Goal: Task Accomplishment & Management: Manage account settings

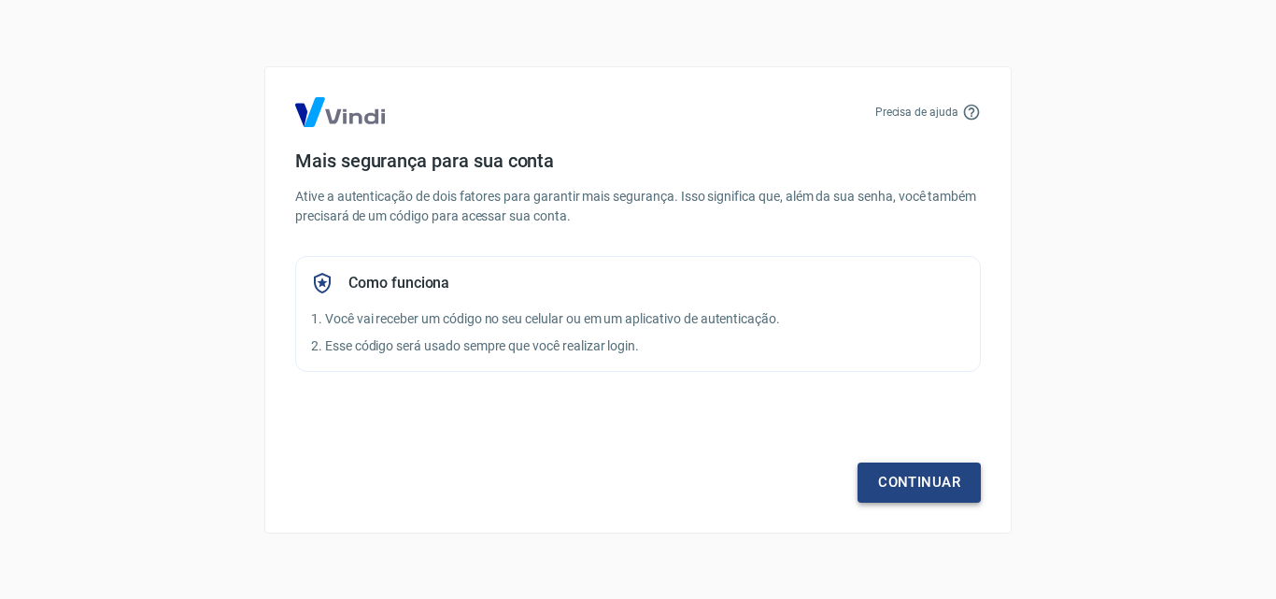
click at [887, 485] on link "Continuar" at bounding box center [918, 481] width 123 height 39
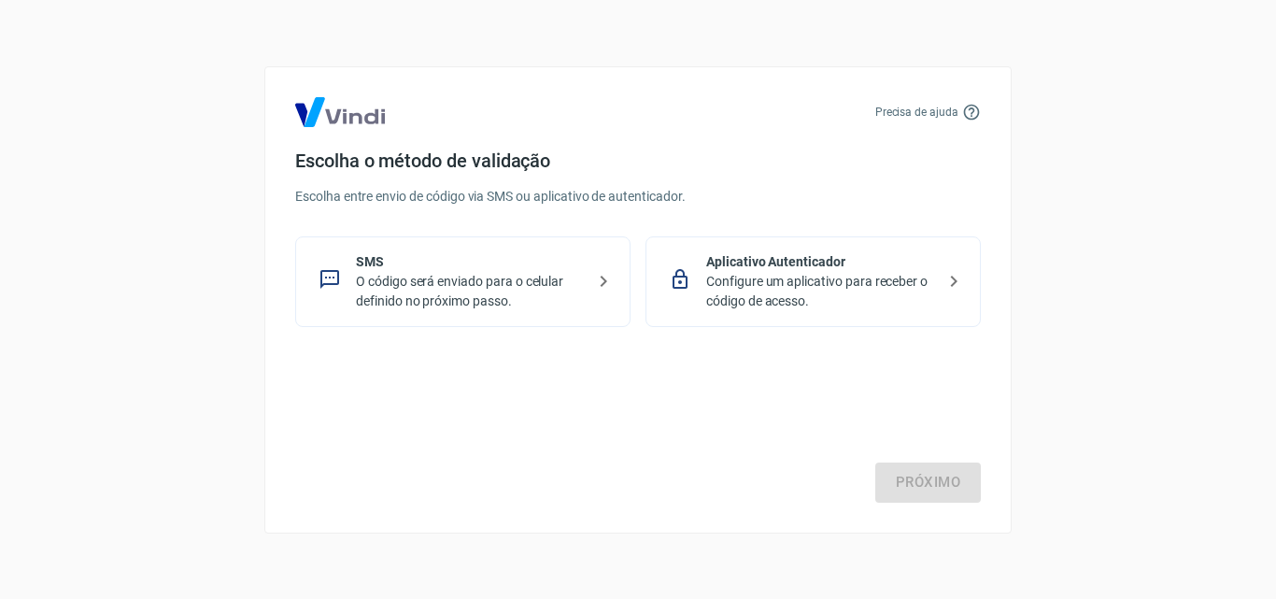
click at [468, 288] on p "O código será enviado para o celular definido no próximo passo." at bounding box center [470, 291] width 229 height 39
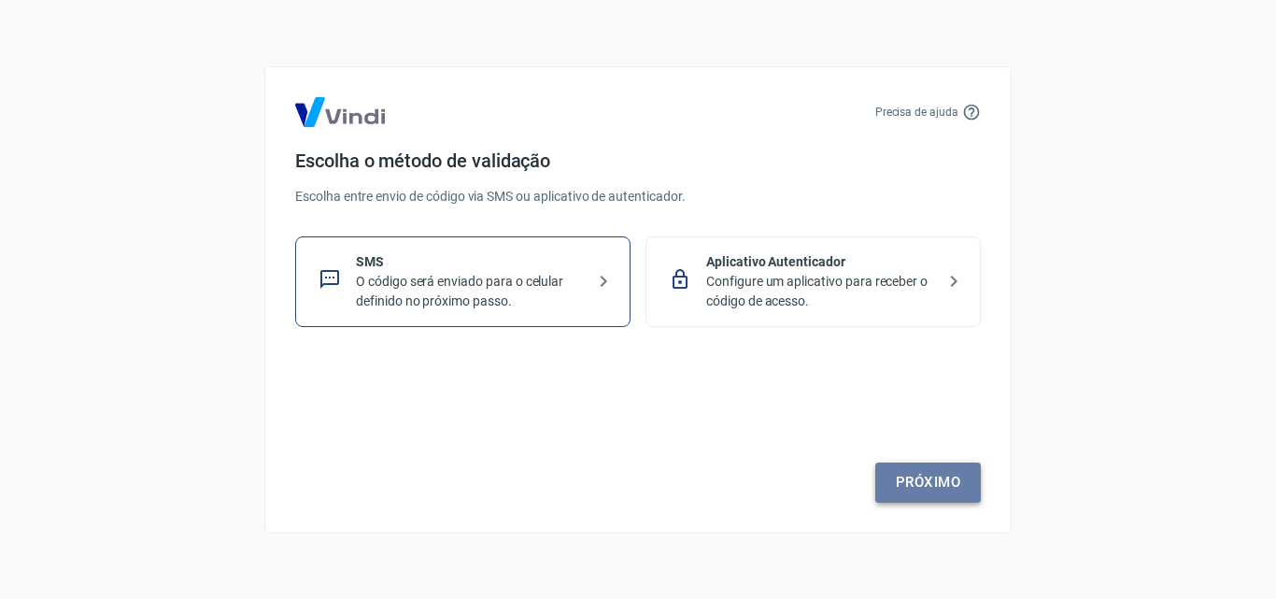
click at [900, 486] on link "Próximo" at bounding box center [928, 481] width 106 height 39
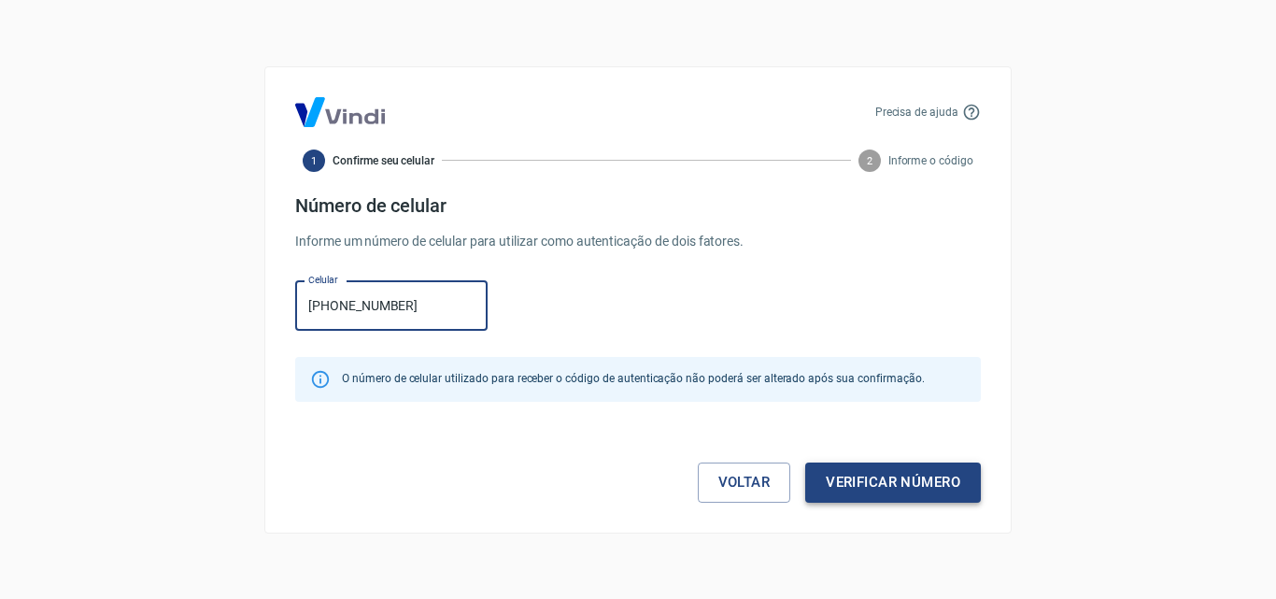
type input "[PHONE_NUMBER]"
click at [889, 483] on button "Verificar número" at bounding box center [893, 481] width 176 height 39
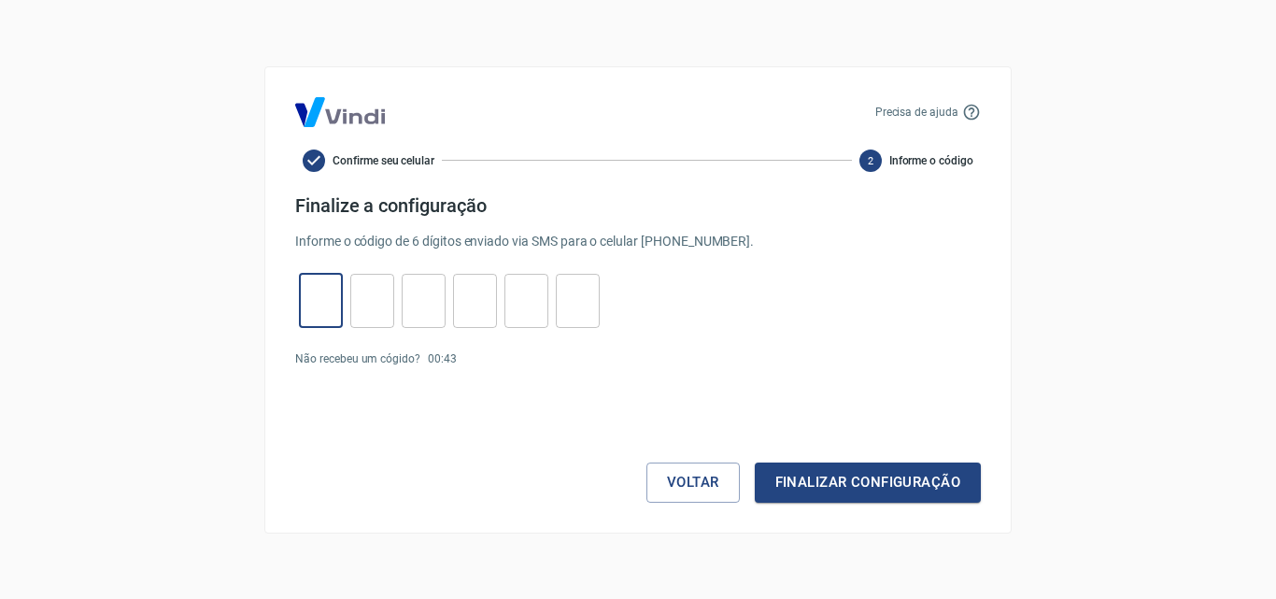
click at [322, 319] on input "tel" at bounding box center [321, 300] width 44 height 40
type input "7"
type input "9"
type input "4"
type input "2"
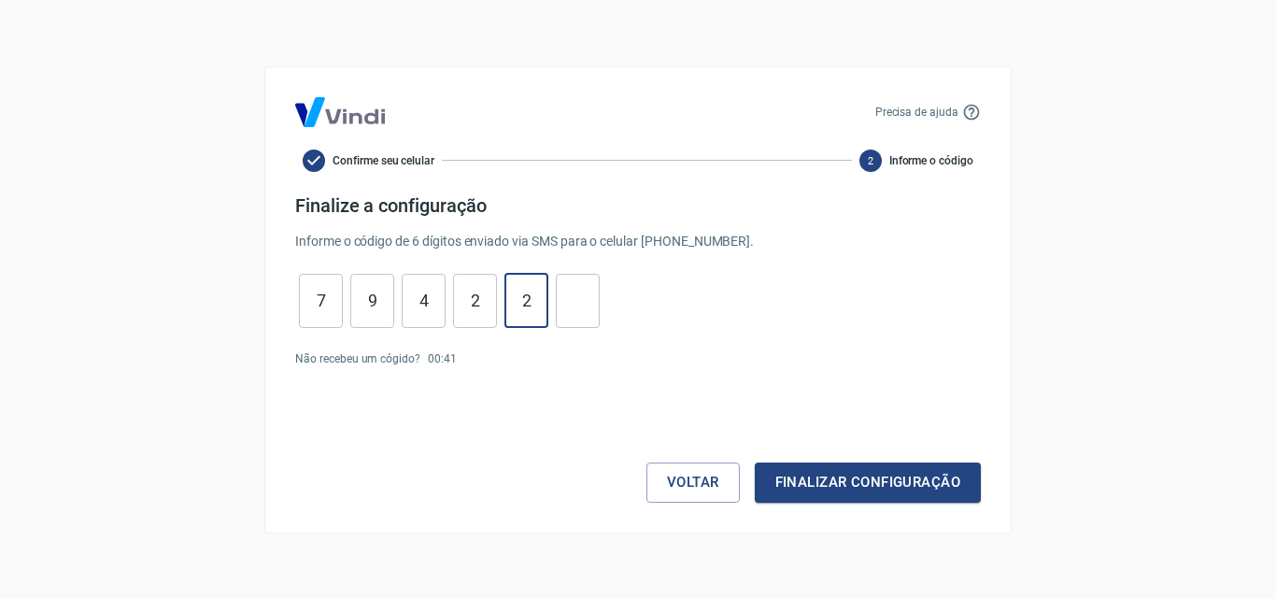
type input "2"
type input "6"
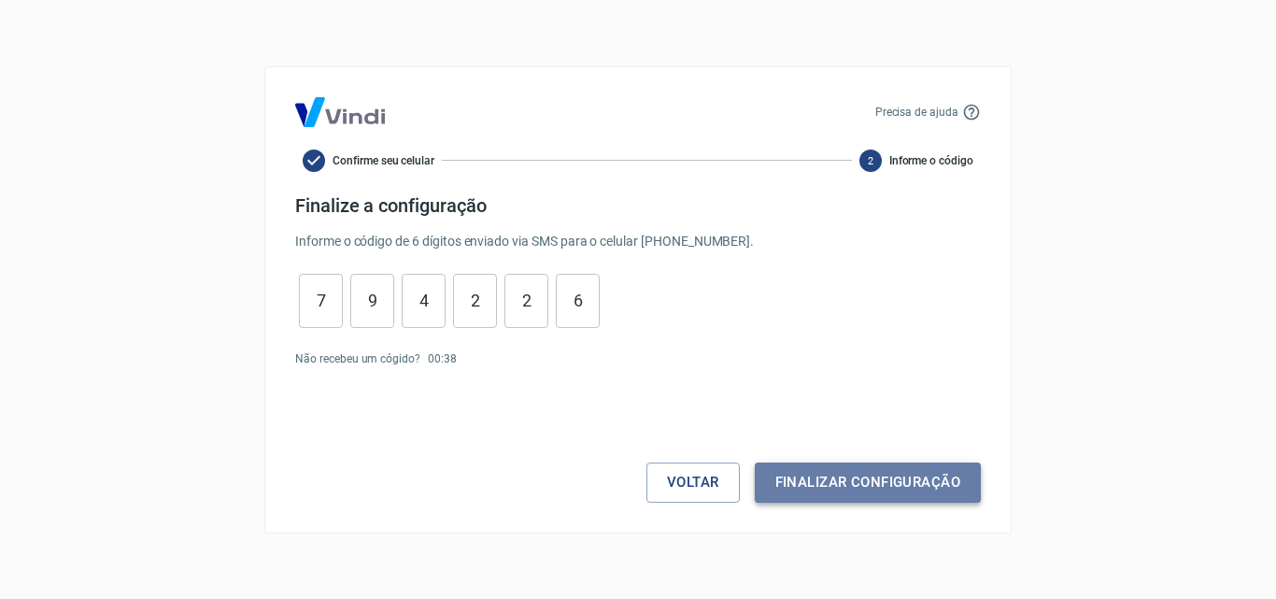
click at [838, 492] on button "Finalizar configuração" at bounding box center [868, 481] width 226 height 39
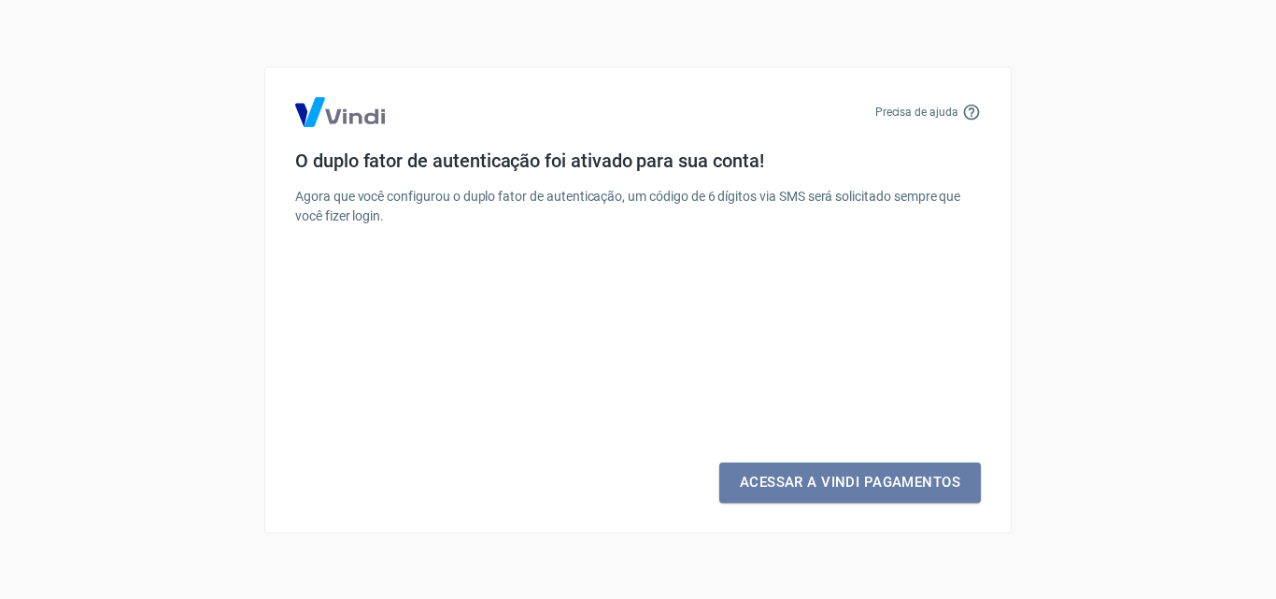
click at [838, 492] on link "Acessar a Vindi Pagamentos" at bounding box center [850, 481] width 262 height 39
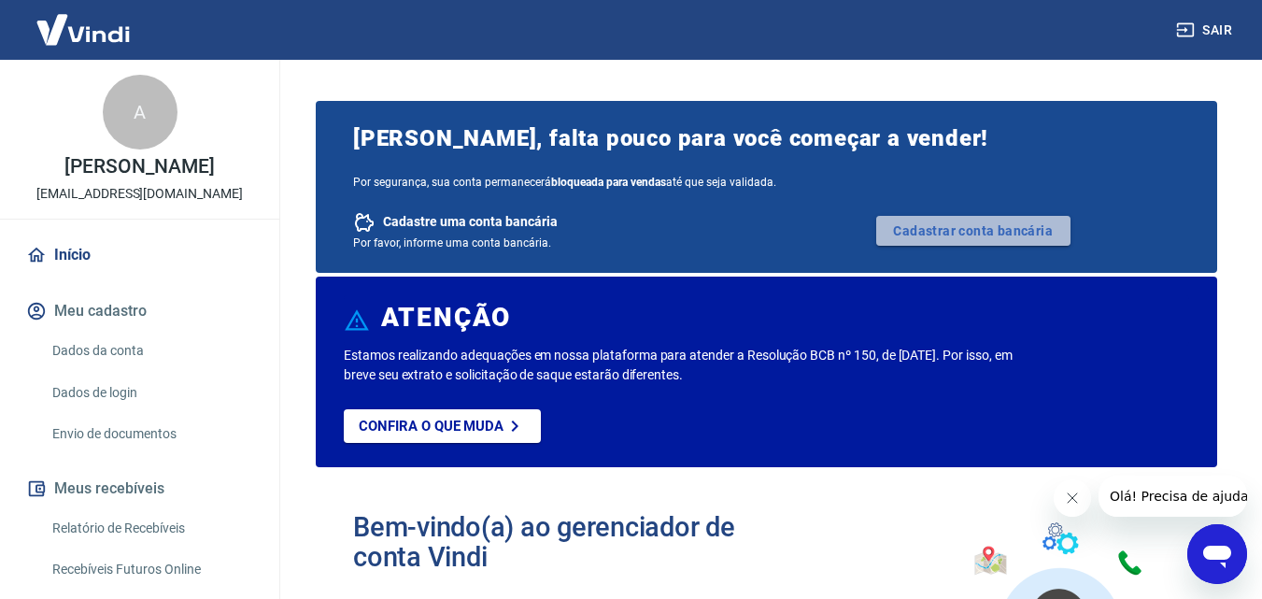
click at [947, 234] on link "Cadastrar conta bancária" at bounding box center [973, 231] width 194 height 30
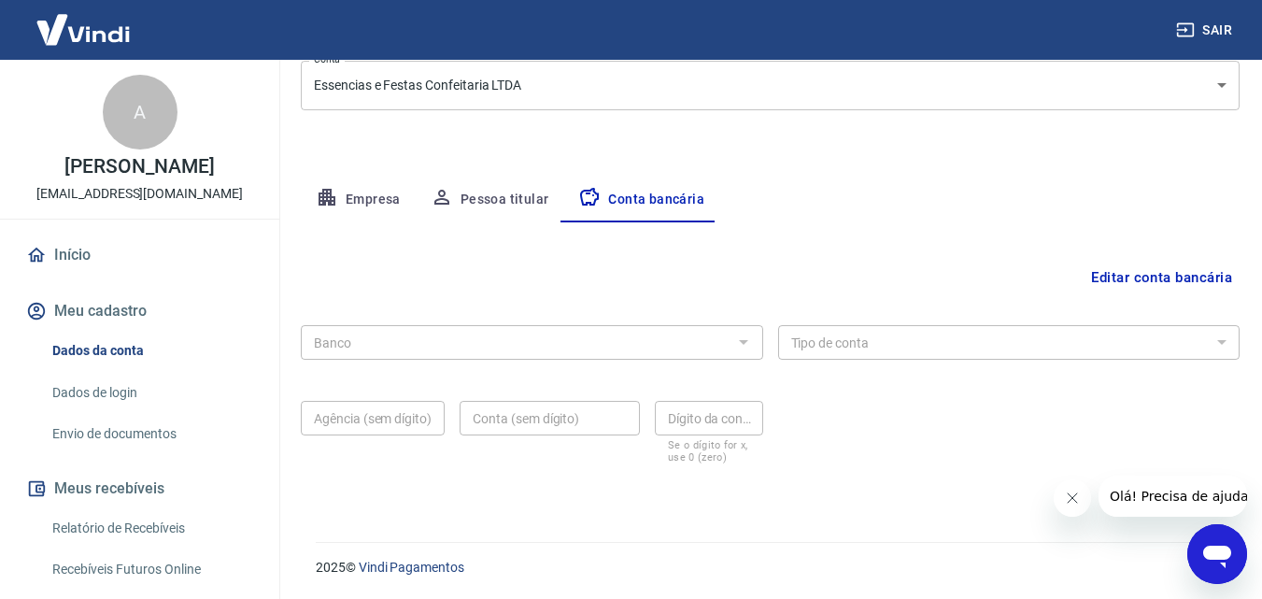
scroll to position [252, 0]
click at [638, 193] on button "Conta bancária" at bounding box center [641, 199] width 156 height 45
click at [1134, 277] on button "Editar conta bancária" at bounding box center [1162, 276] width 156 height 35
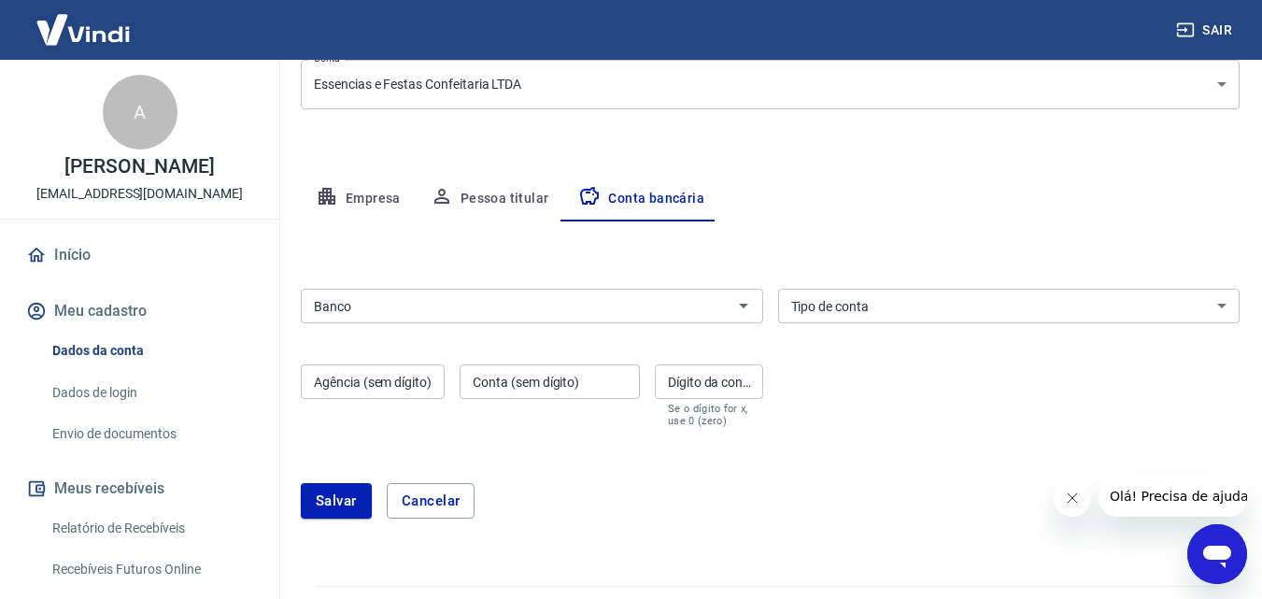
click at [463, 309] on input "Banco" at bounding box center [516, 305] width 420 height 23
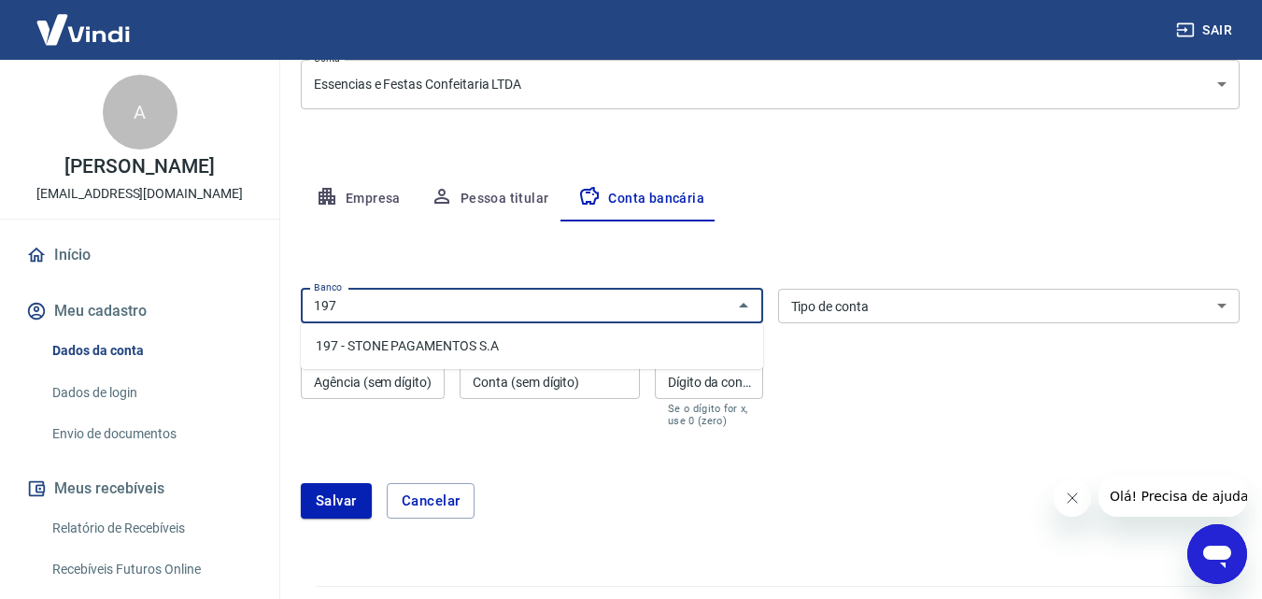
click at [481, 342] on li "197 - STONE PAGAMENTOS S.A" at bounding box center [532, 346] width 462 height 31
type input "197 - STONE PAGAMENTOS S.A"
click at [826, 319] on select "Conta Corrente Conta Poupança" at bounding box center [1009, 306] width 462 height 35
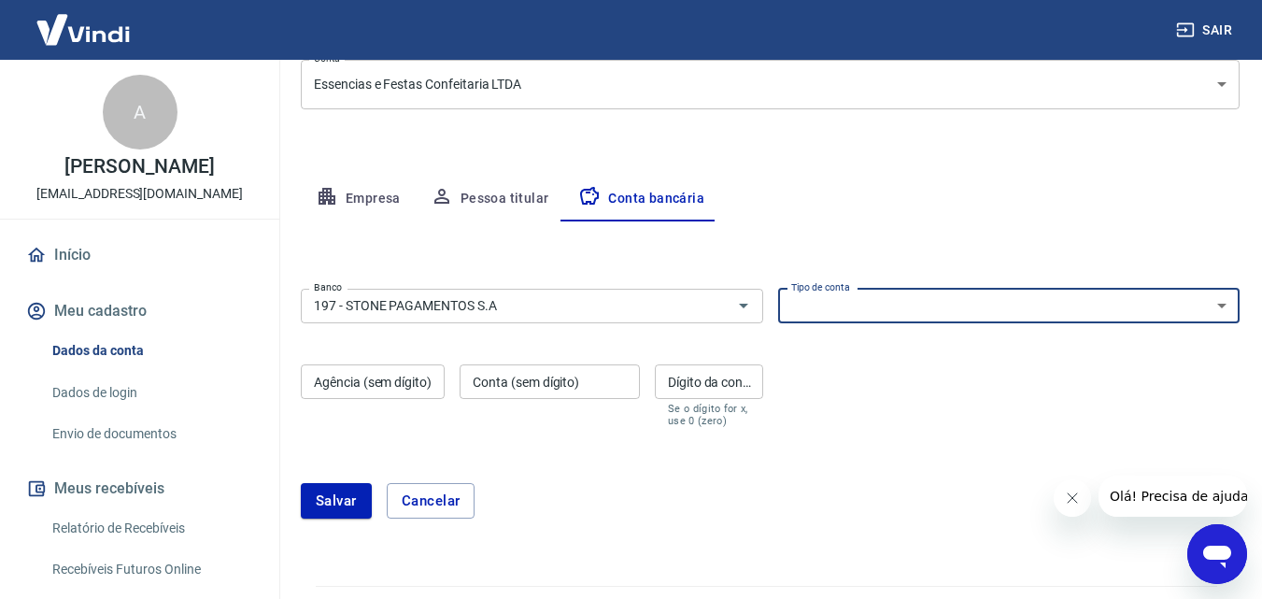
select select "1"
click at [778, 289] on select "Conta Corrente Conta Poupança" at bounding box center [1009, 306] width 462 height 35
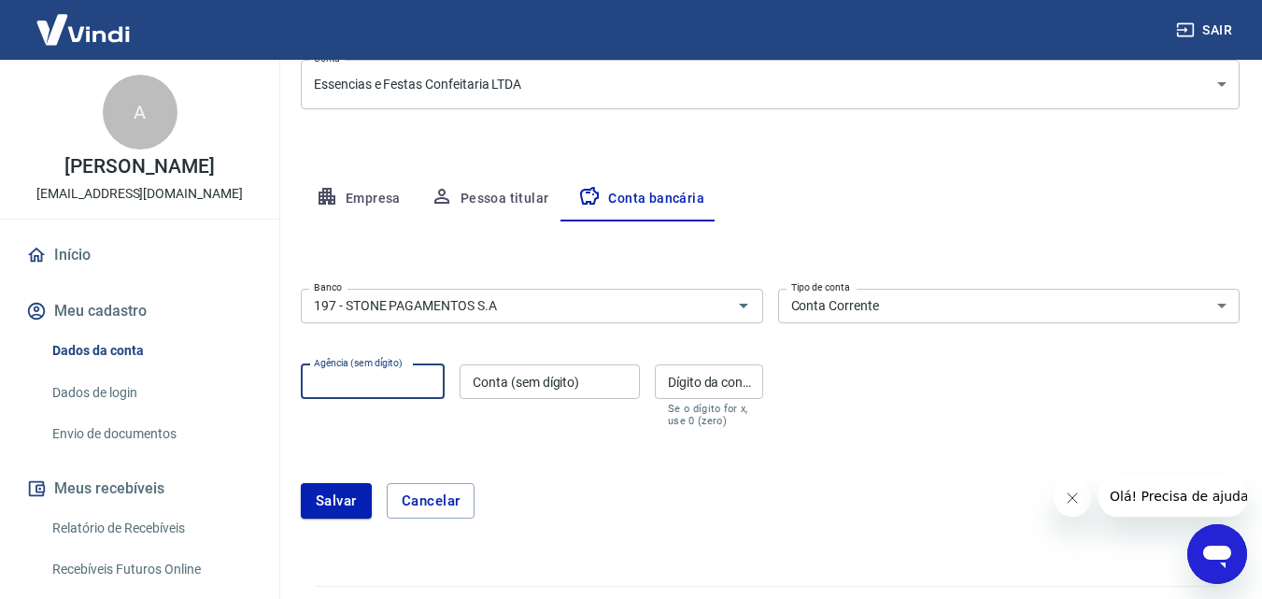
click at [373, 385] on input "Agência (sem dígito)" at bounding box center [373, 381] width 144 height 35
type input "0001"
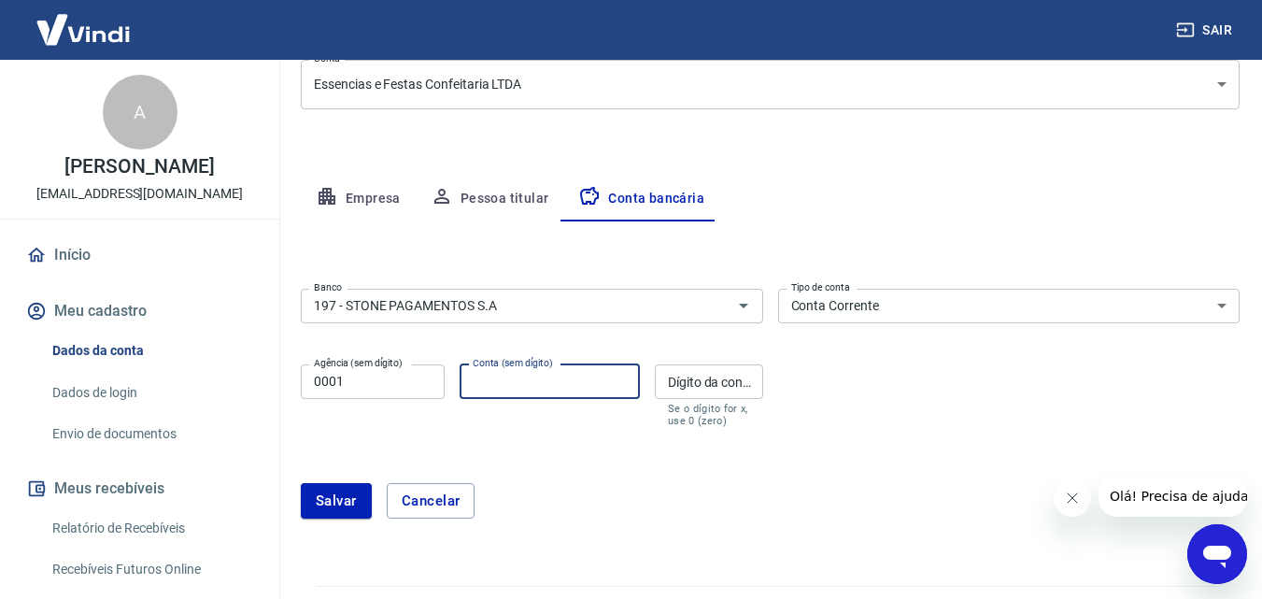
click at [531, 387] on input "Conta (sem dígito)" at bounding box center [550, 381] width 180 height 35
type input "5800988"
click at [711, 381] on input "Dígito da conta" at bounding box center [709, 381] width 108 height 35
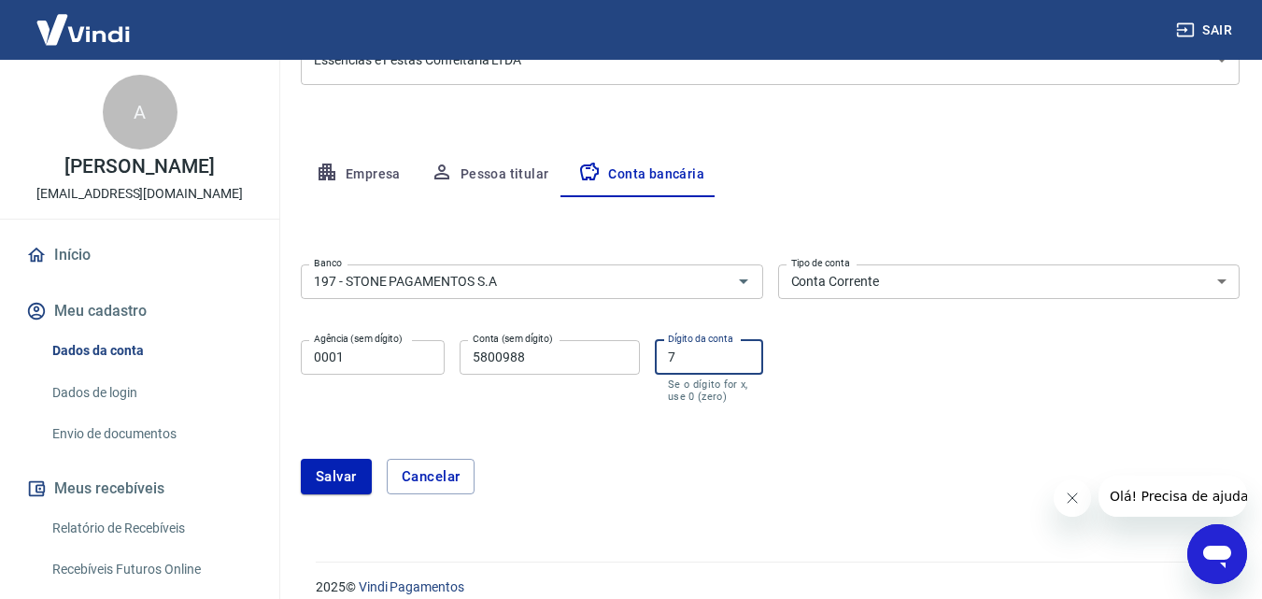
scroll to position [297, 0]
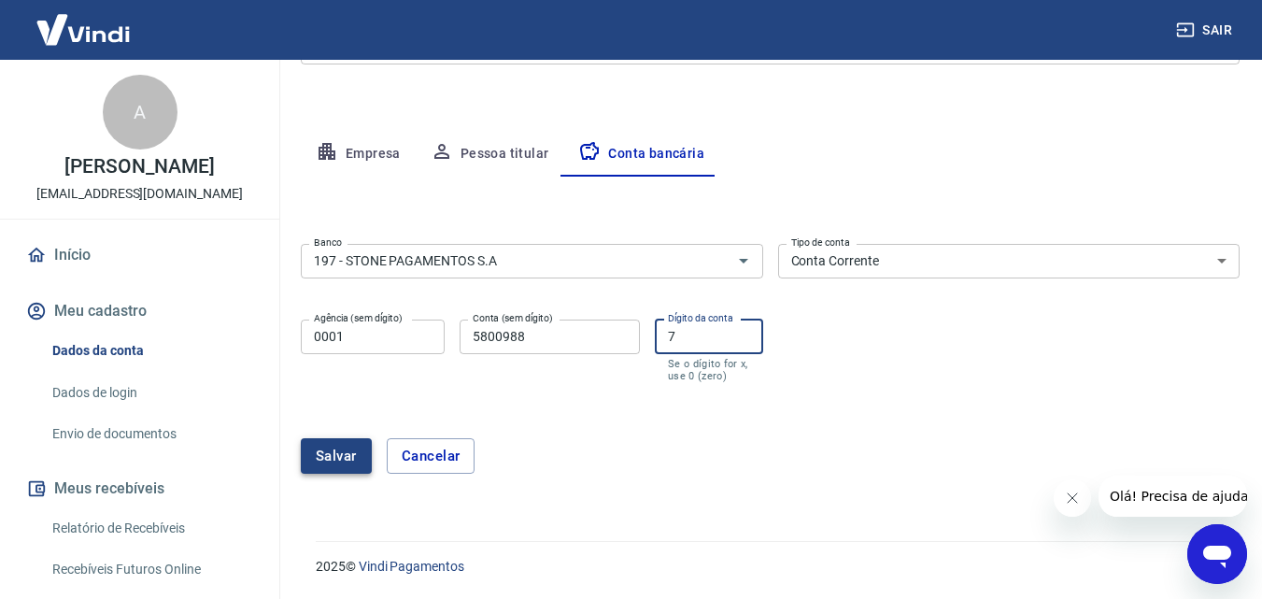
type input "7"
click at [336, 456] on button "Salvar" at bounding box center [336, 455] width 71 height 35
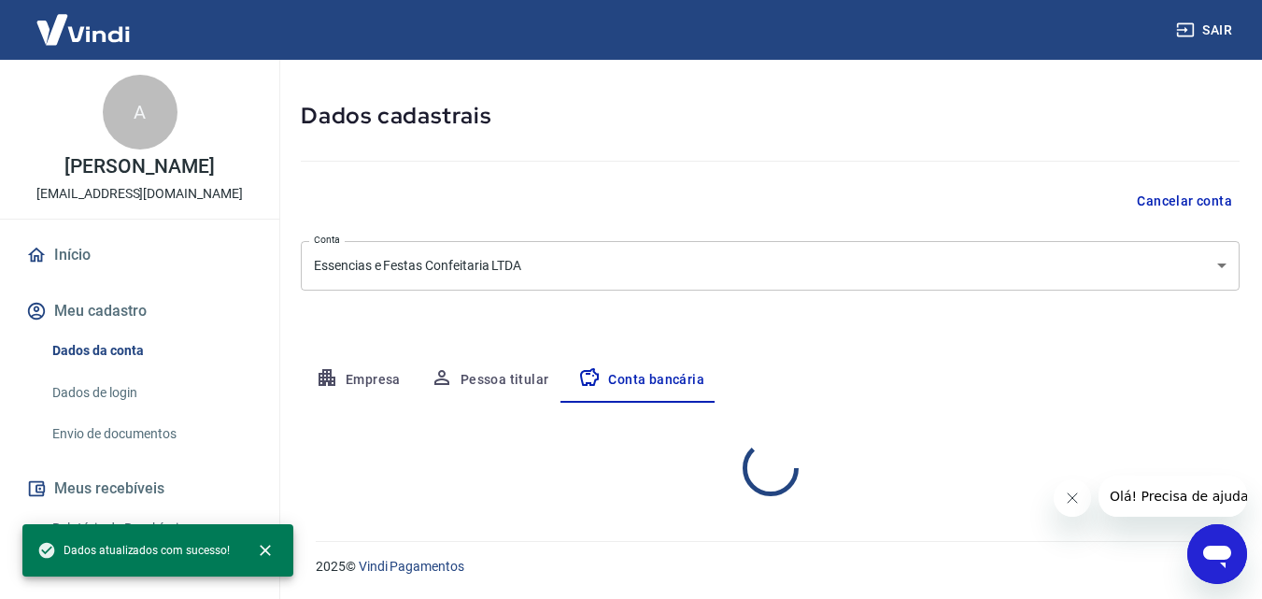
select select "1"
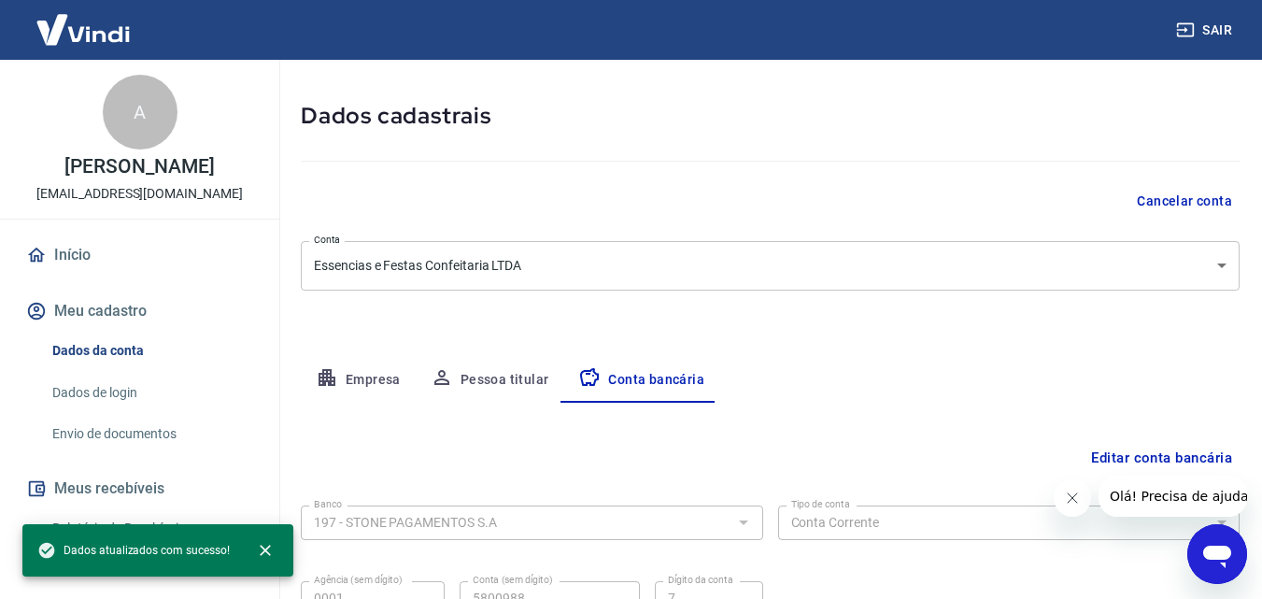
scroll to position [252, 0]
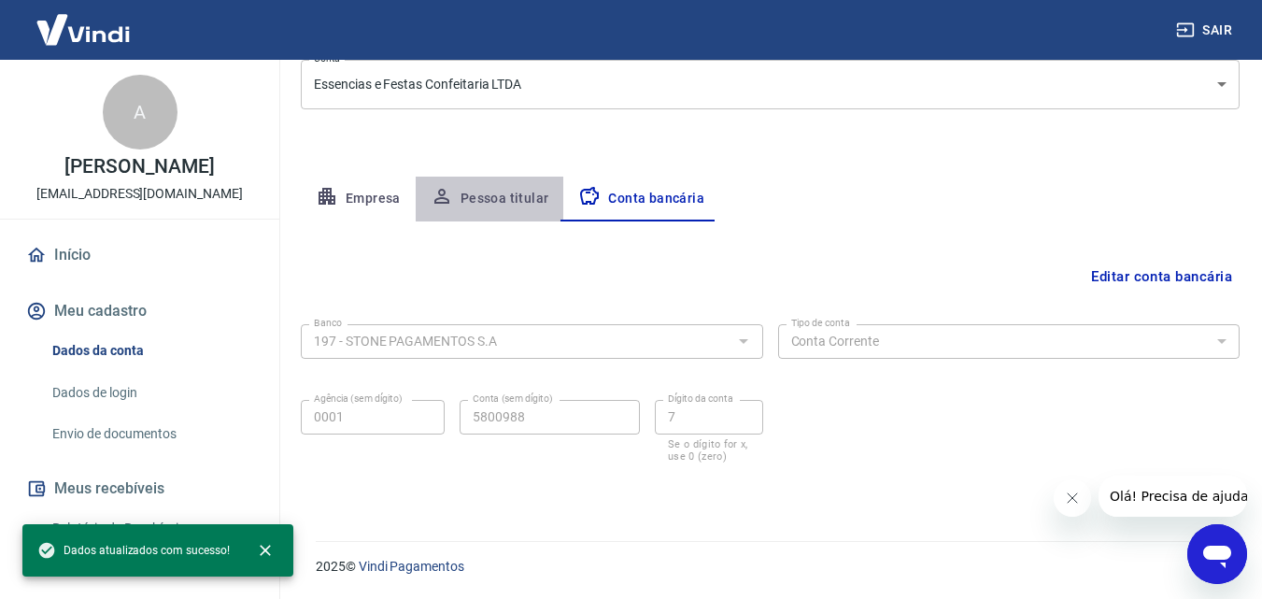
click at [511, 193] on button "Pessoa titular" at bounding box center [490, 199] width 149 height 45
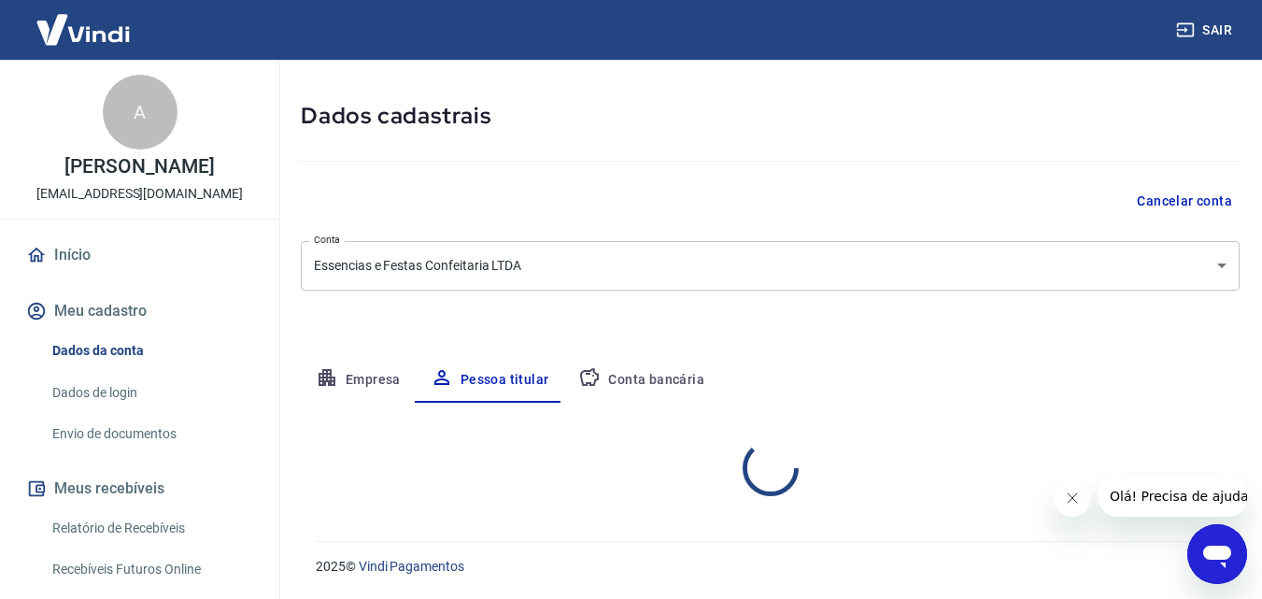
scroll to position [149, 0]
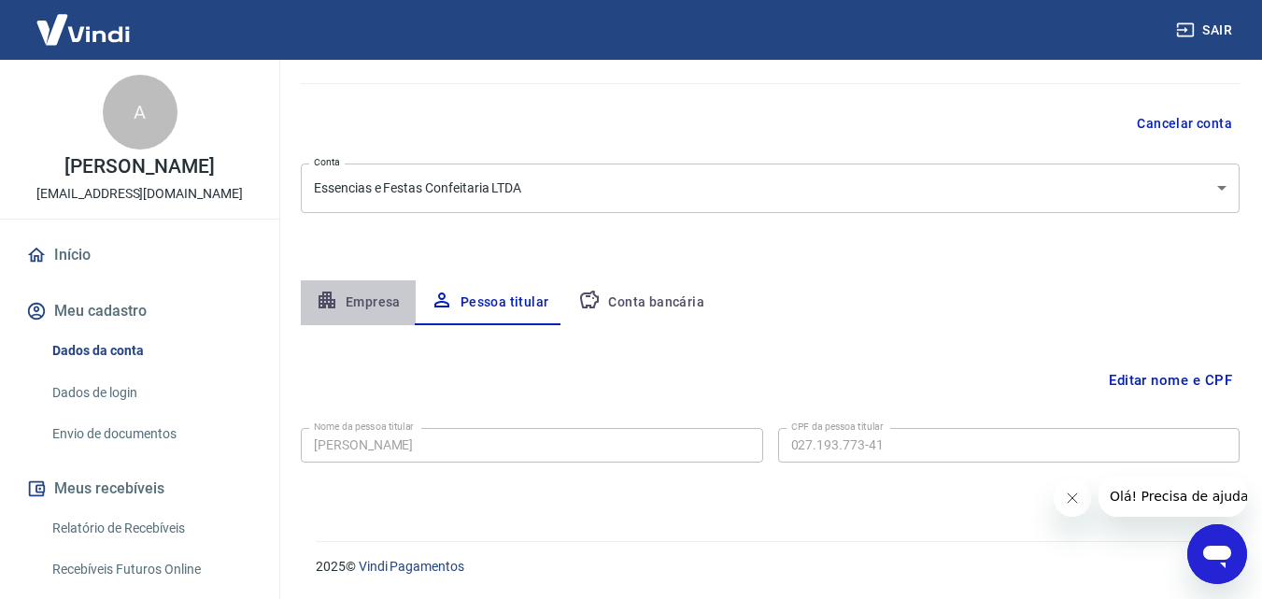
click at [373, 302] on button "Empresa" at bounding box center [358, 302] width 115 height 45
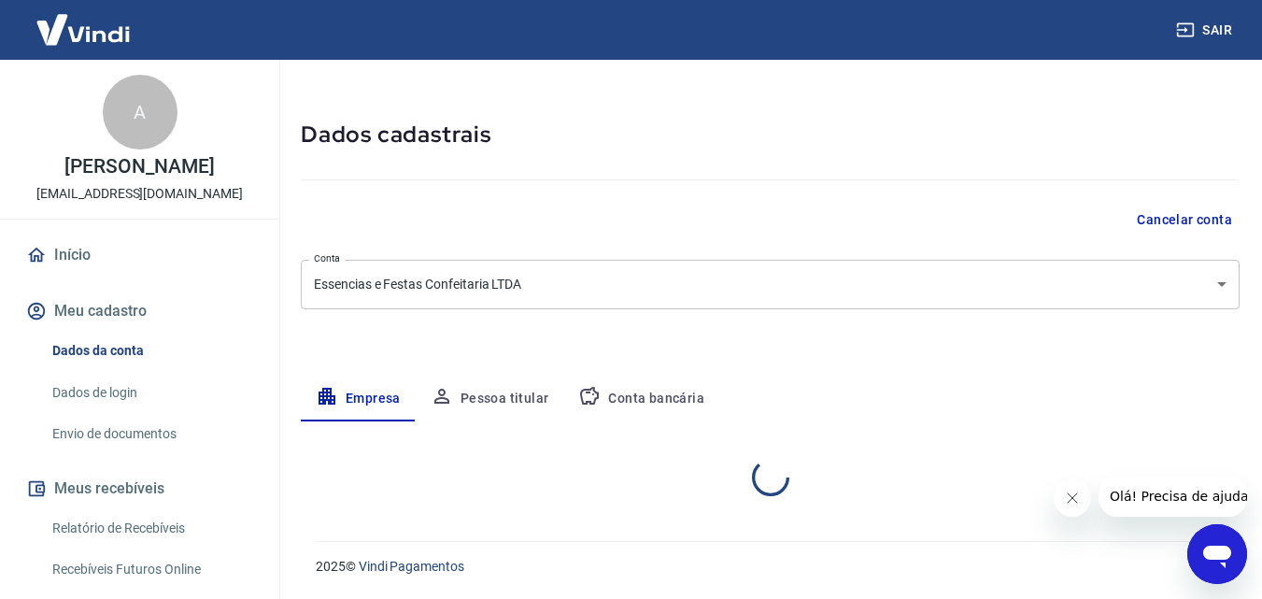
select select "PI"
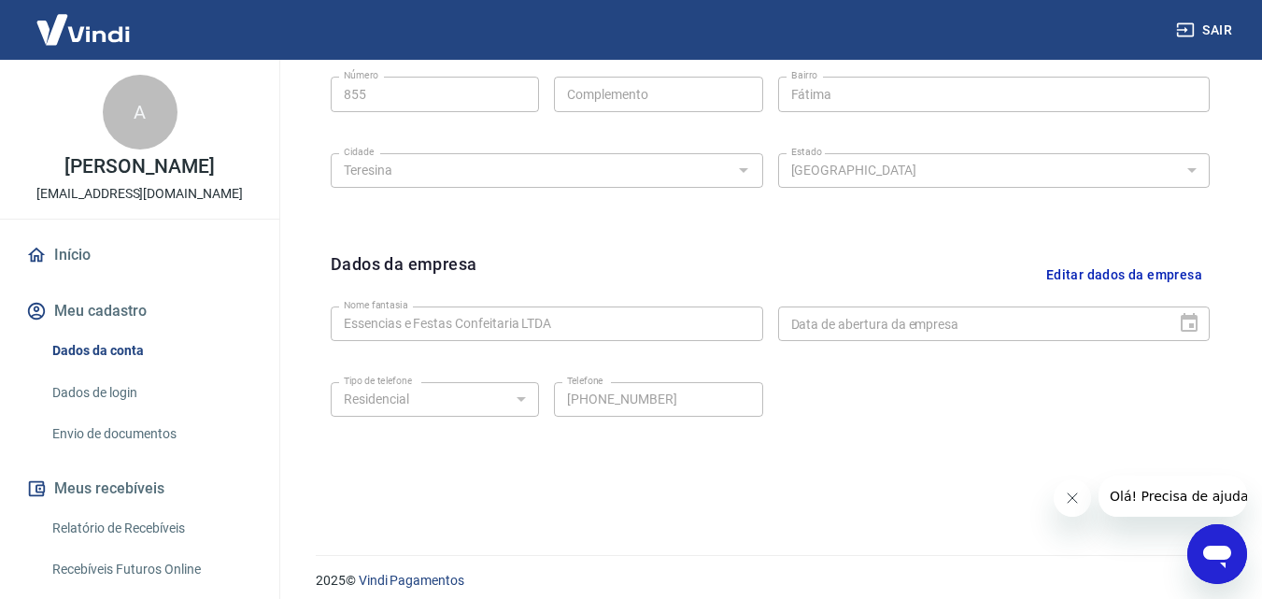
scroll to position [748, 0]
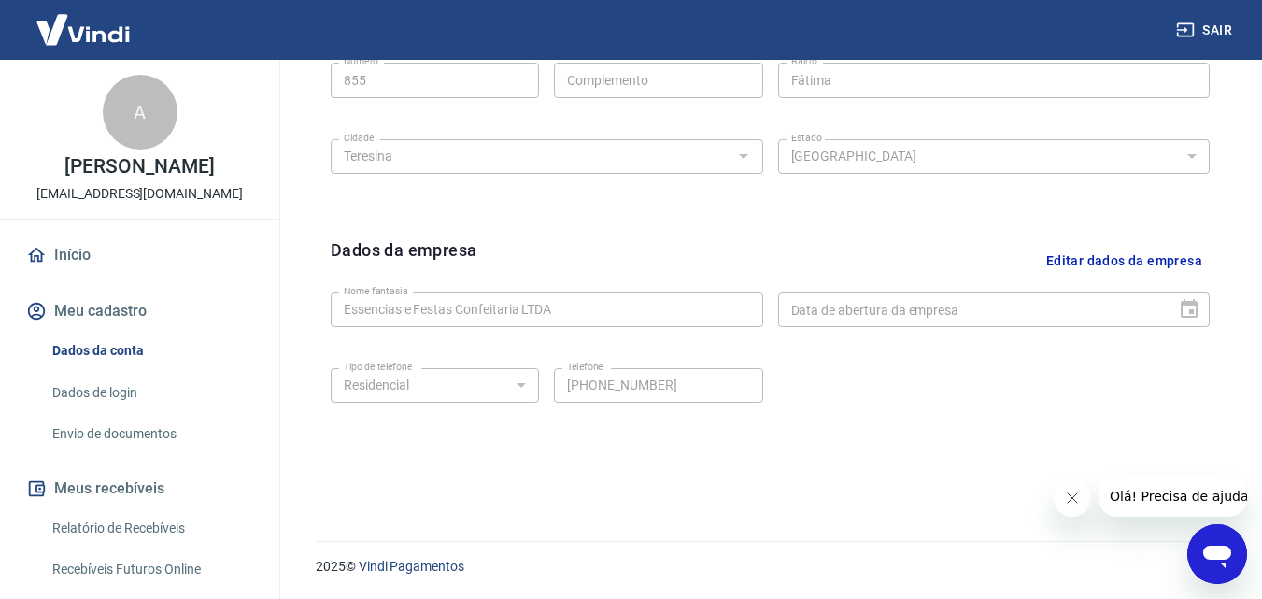
click at [84, 276] on link "Início" at bounding box center [139, 254] width 234 height 41
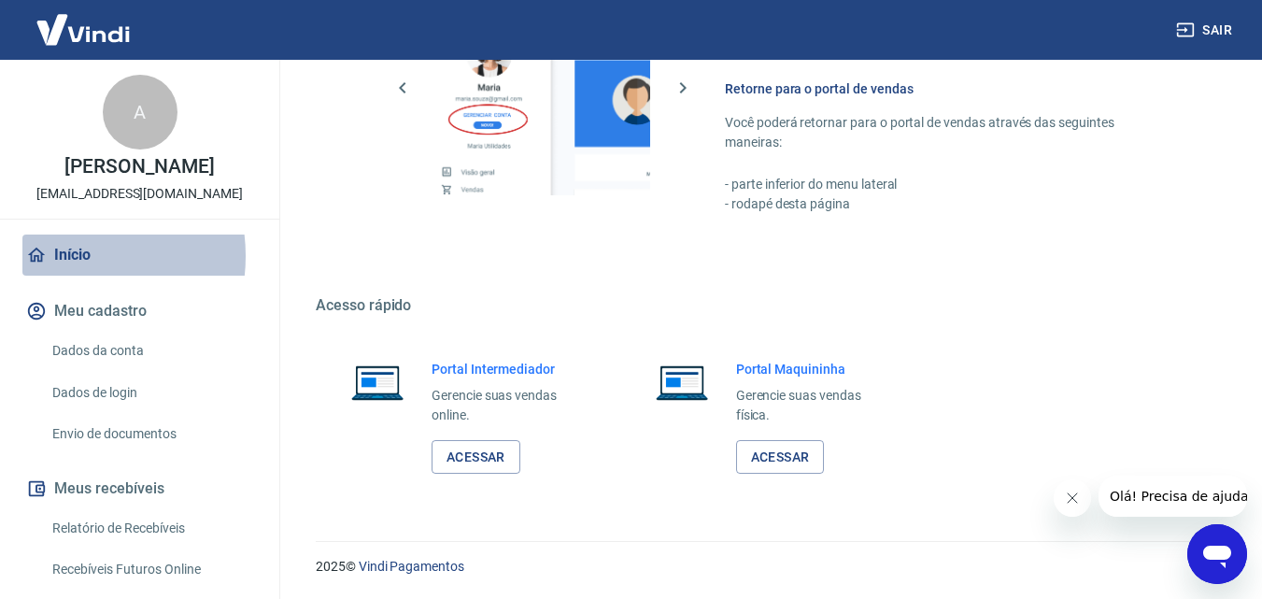
click at [70, 276] on link "Início" at bounding box center [139, 254] width 234 height 41
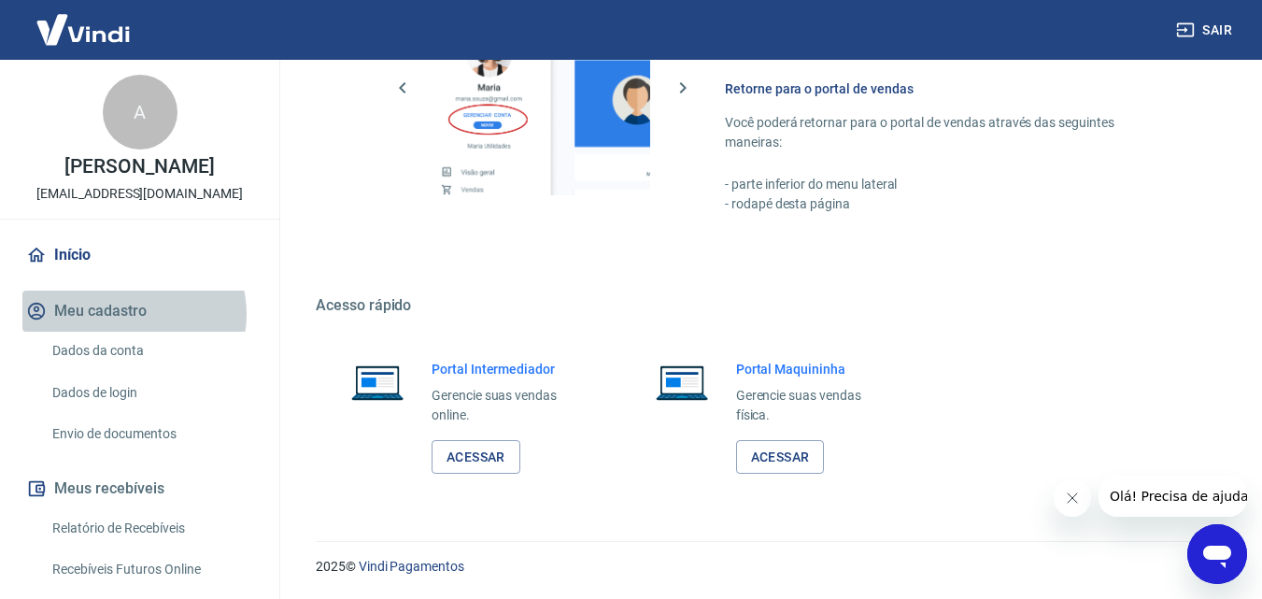
click at [133, 332] on button "Meu cadastro" at bounding box center [139, 311] width 234 height 41
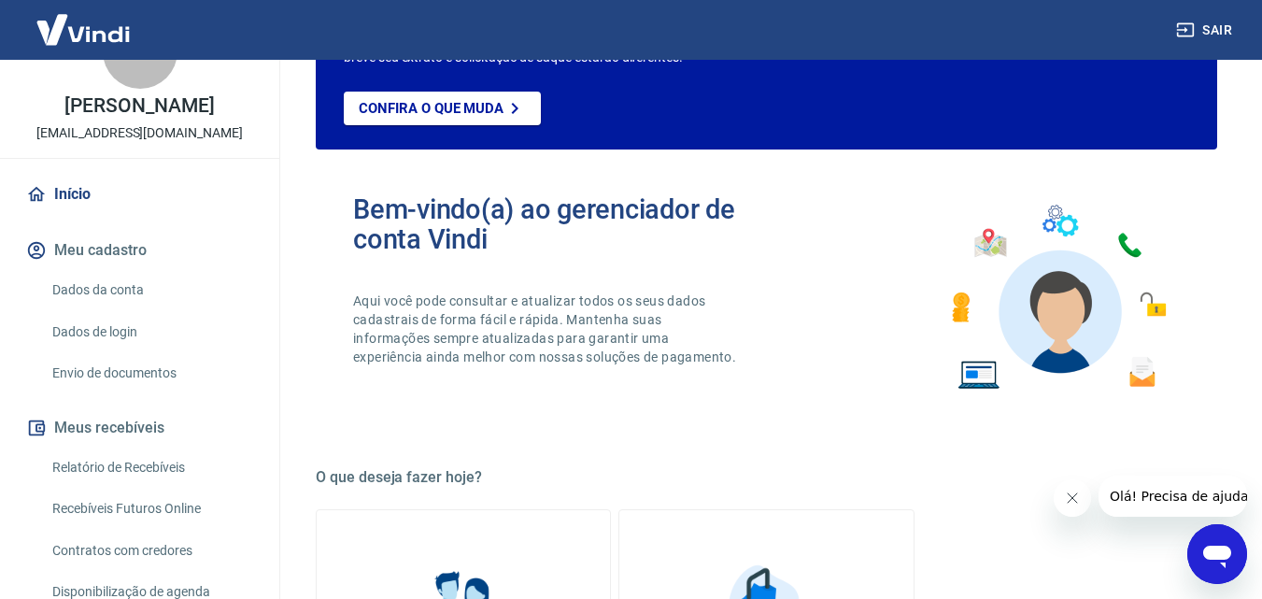
scroll to position [93, 0]
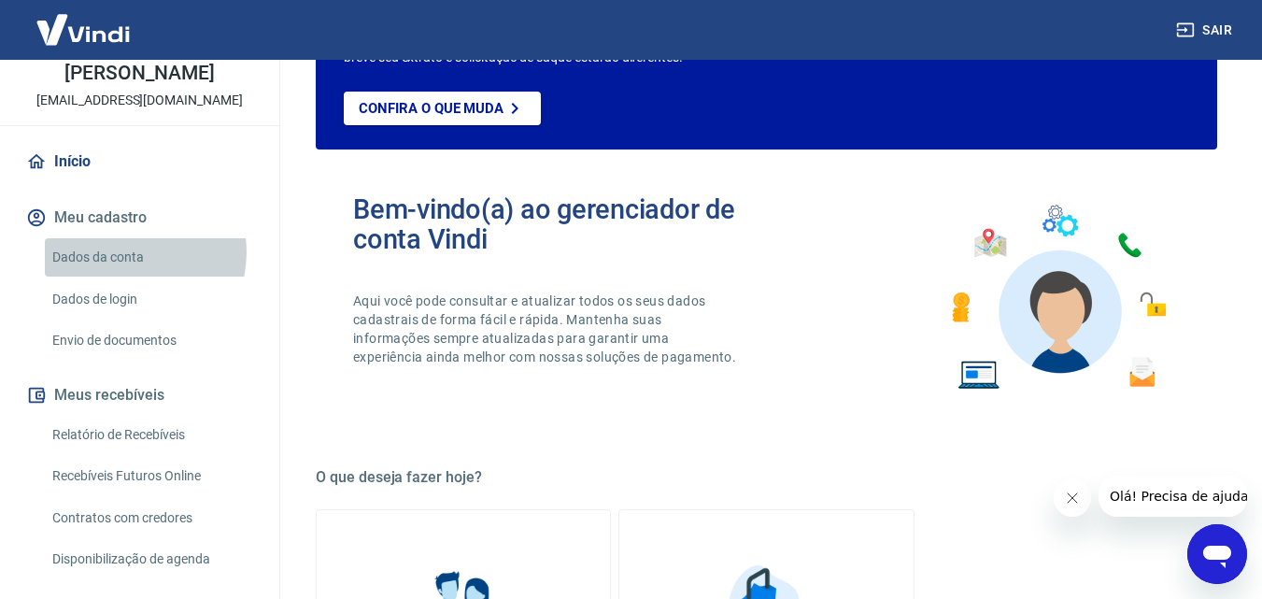
click at [128, 272] on link "Dados da conta" at bounding box center [151, 257] width 212 height 38
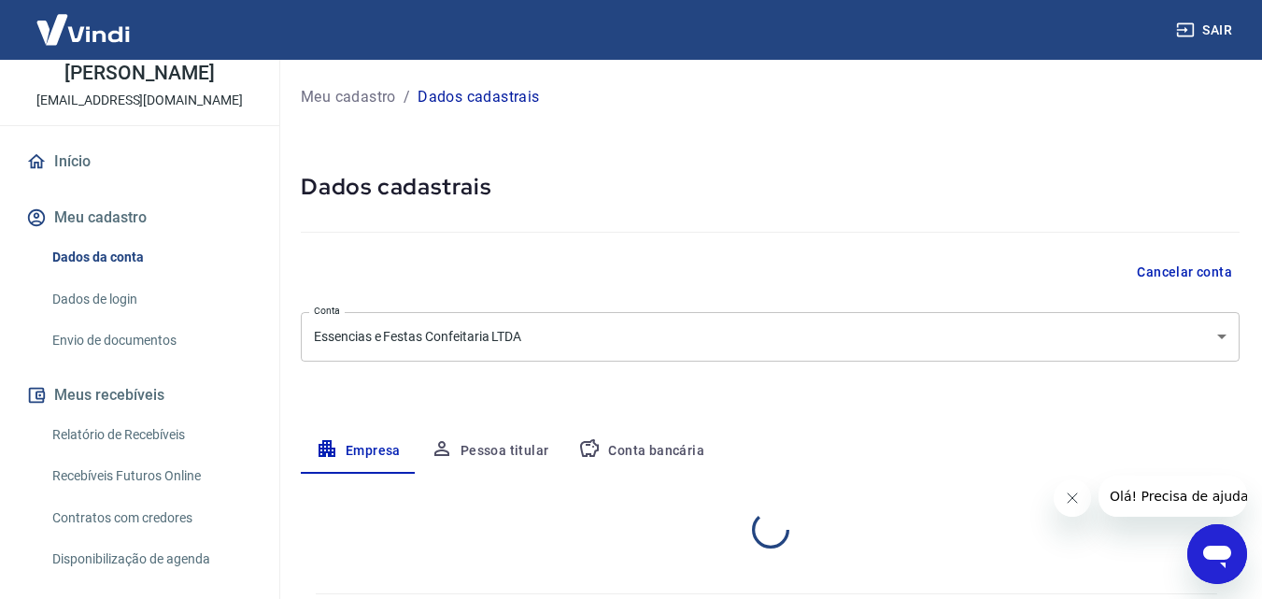
select select "PI"
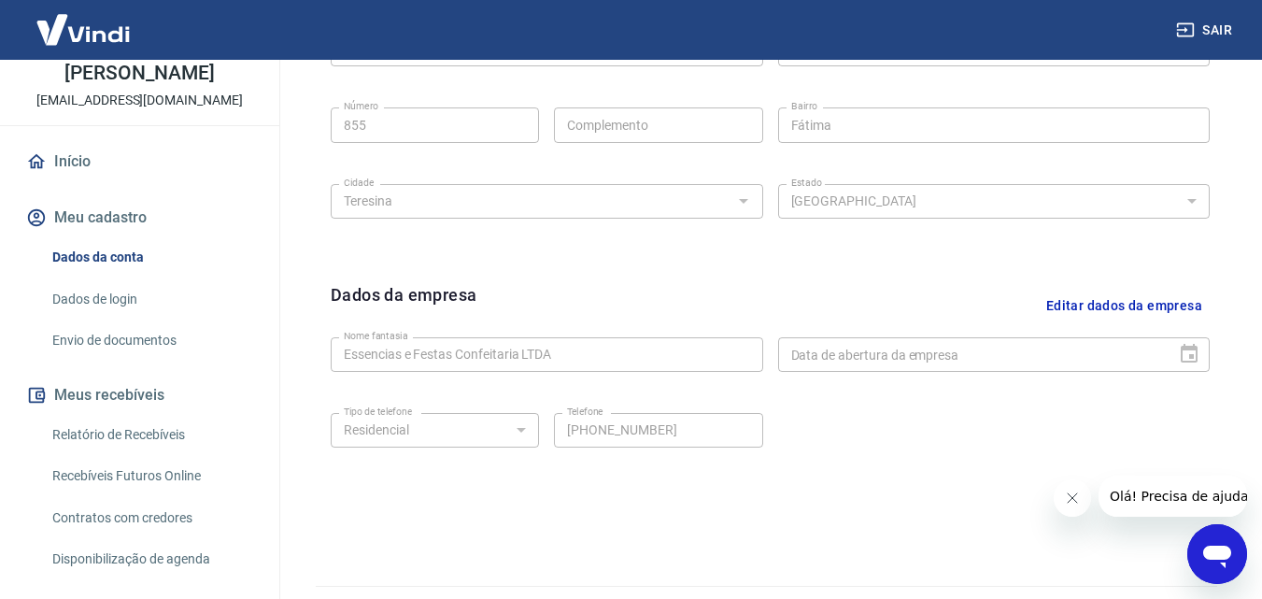
scroll to position [748, 0]
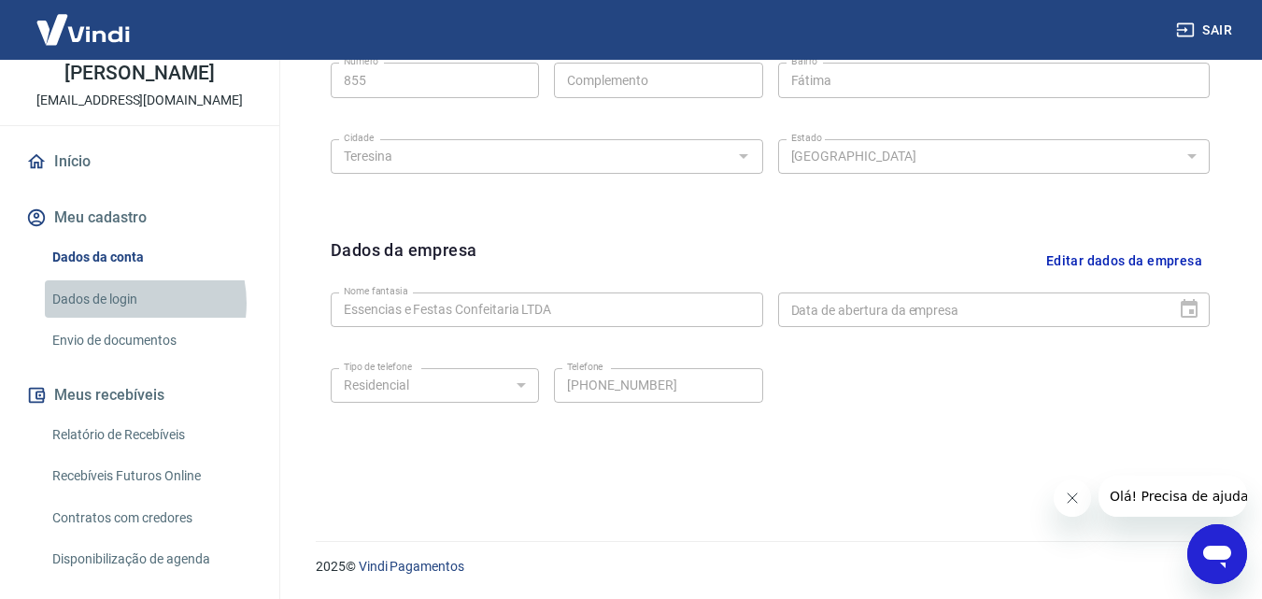
click at [122, 319] on link "Dados de login" at bounding box center [151, 299] width 212 height 38
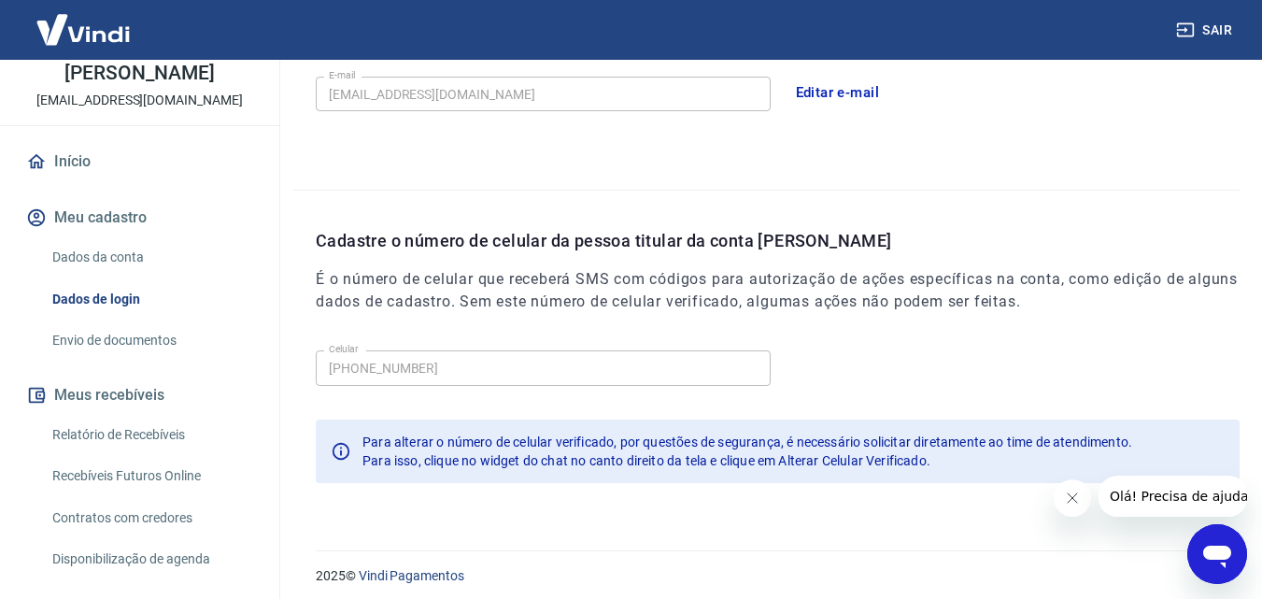
scroll to position [598, 0]
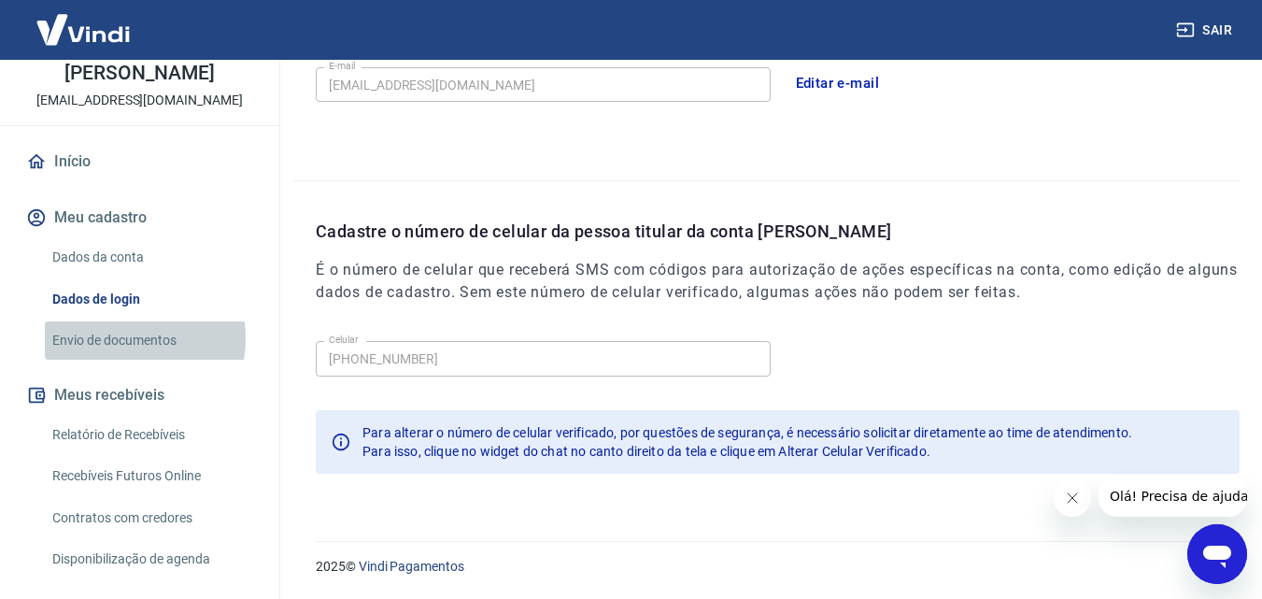
click at [115, 358] on link "Envio de documentos" at bounding box center [151, 340] width 212 height 38
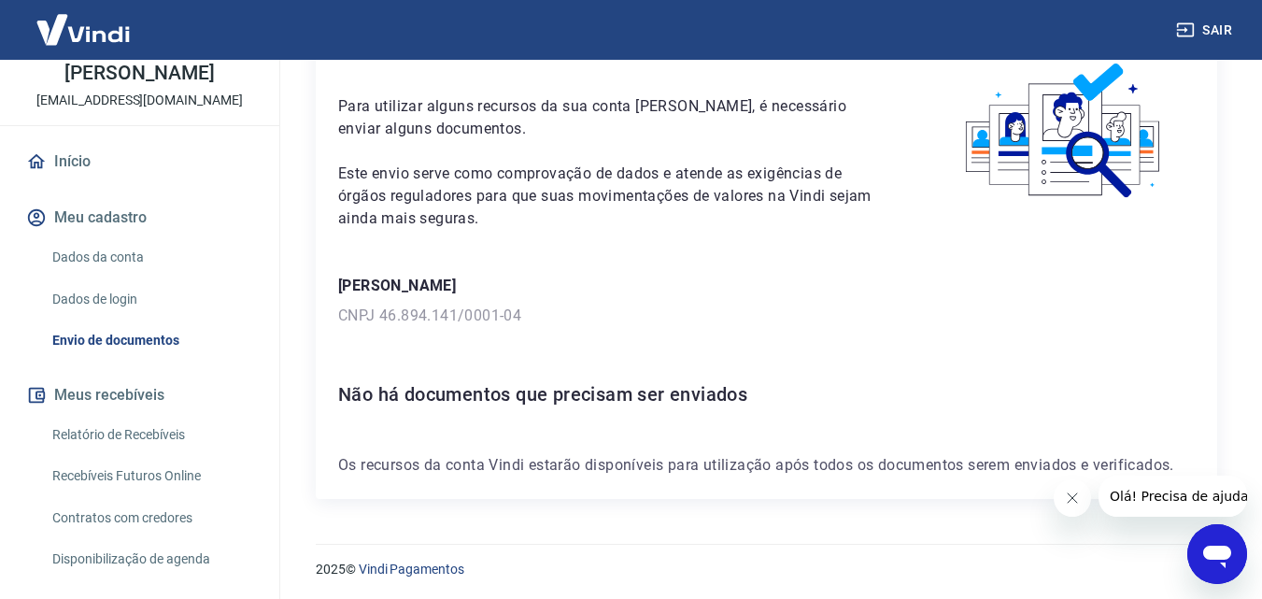
scroll to position [102, 0]
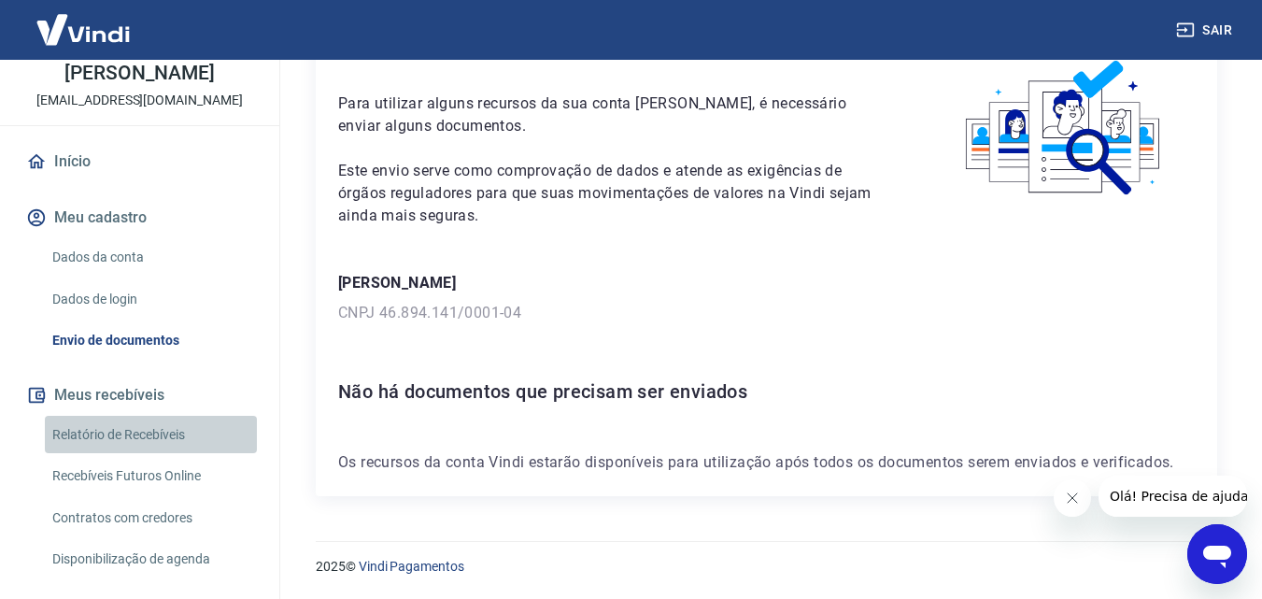
click at [164, 454] on link "Relatório de Recebíveis" at bounding box center [151, 435] width 212 height 38
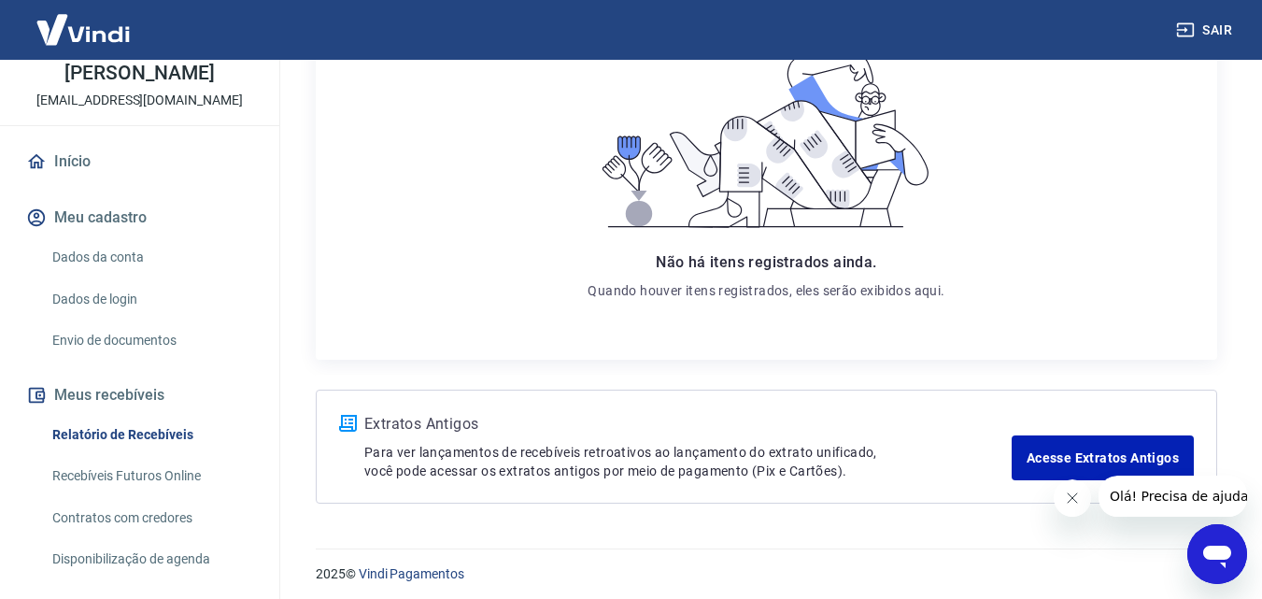
scroll to position [329, 0]
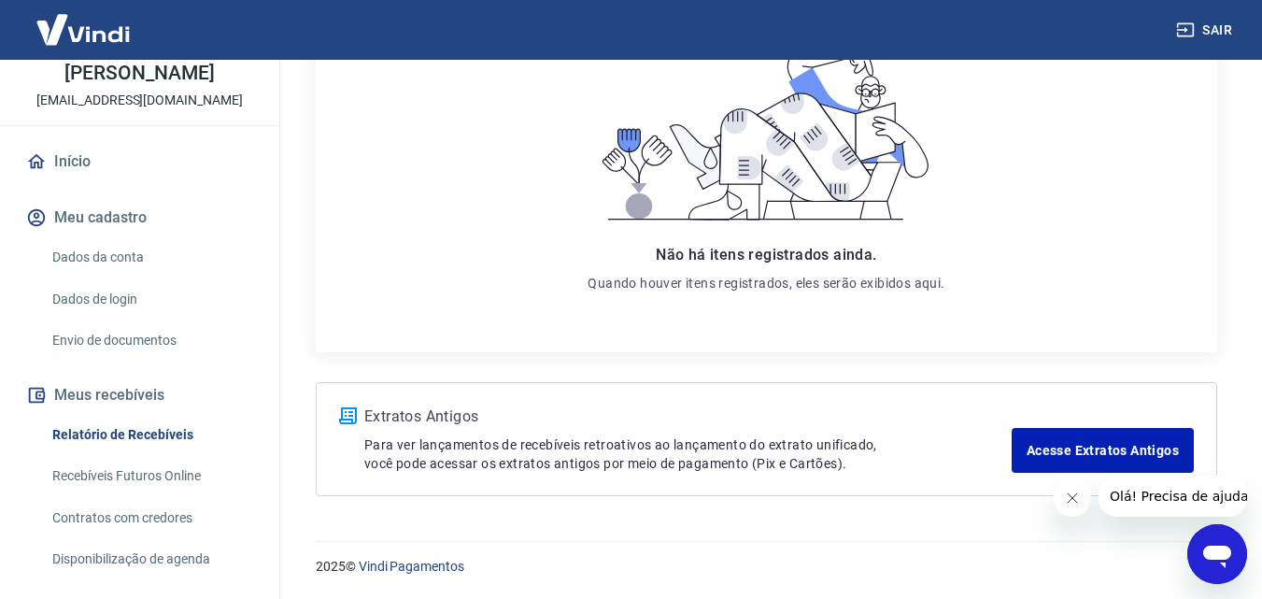
click at [126, 495] on link "Recebíveis Futuros Online" at bounding box center [151, 476] width 212 height 38
